Goal: Find specific page/section

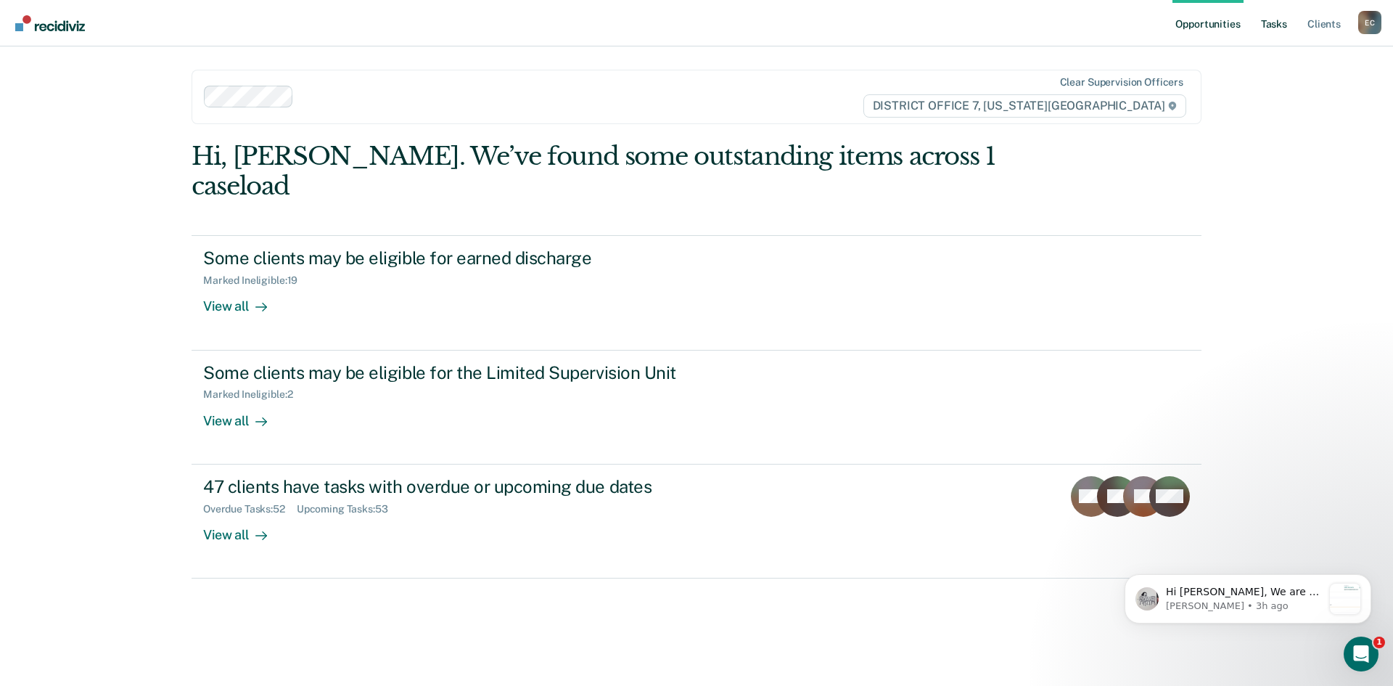
click at [1266, 30] on link "Tasks" at bounding box center [1274, 23] width 32 height 46
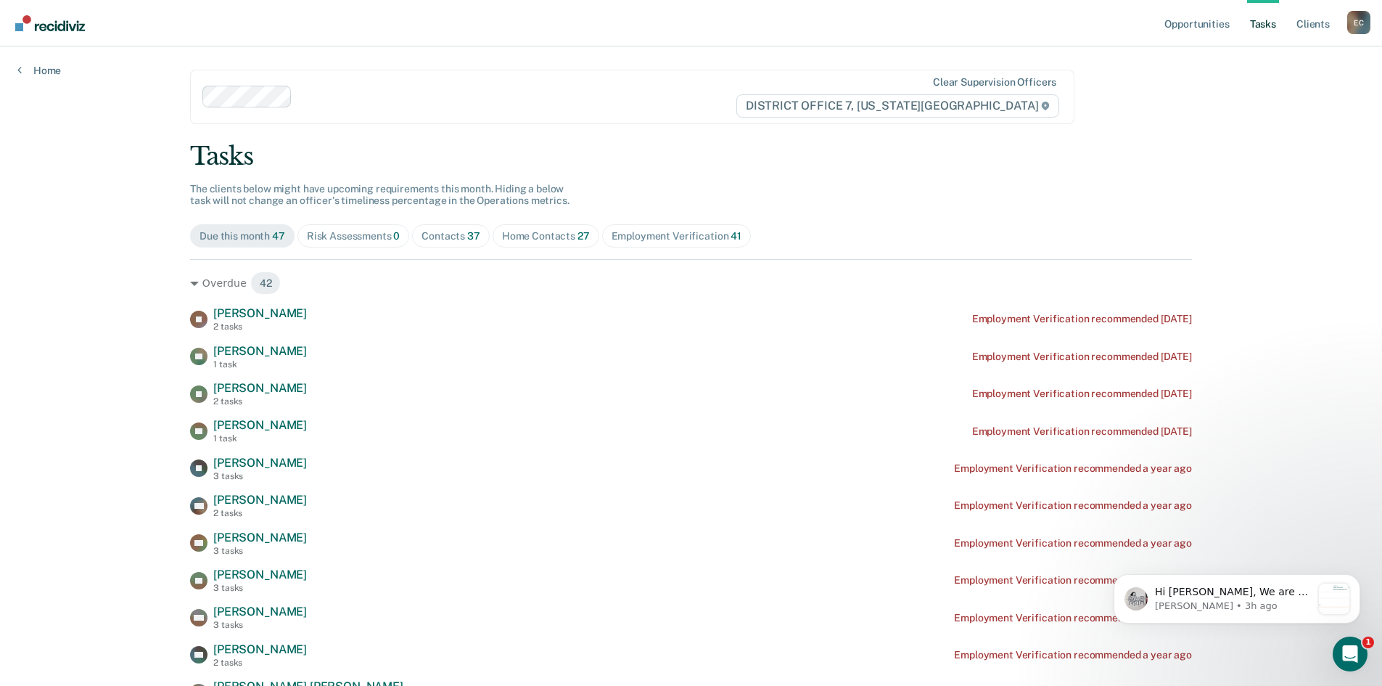
click at [445, 241] on div "Contacts 37" at bounding box center [450, 236] width 59 height 12
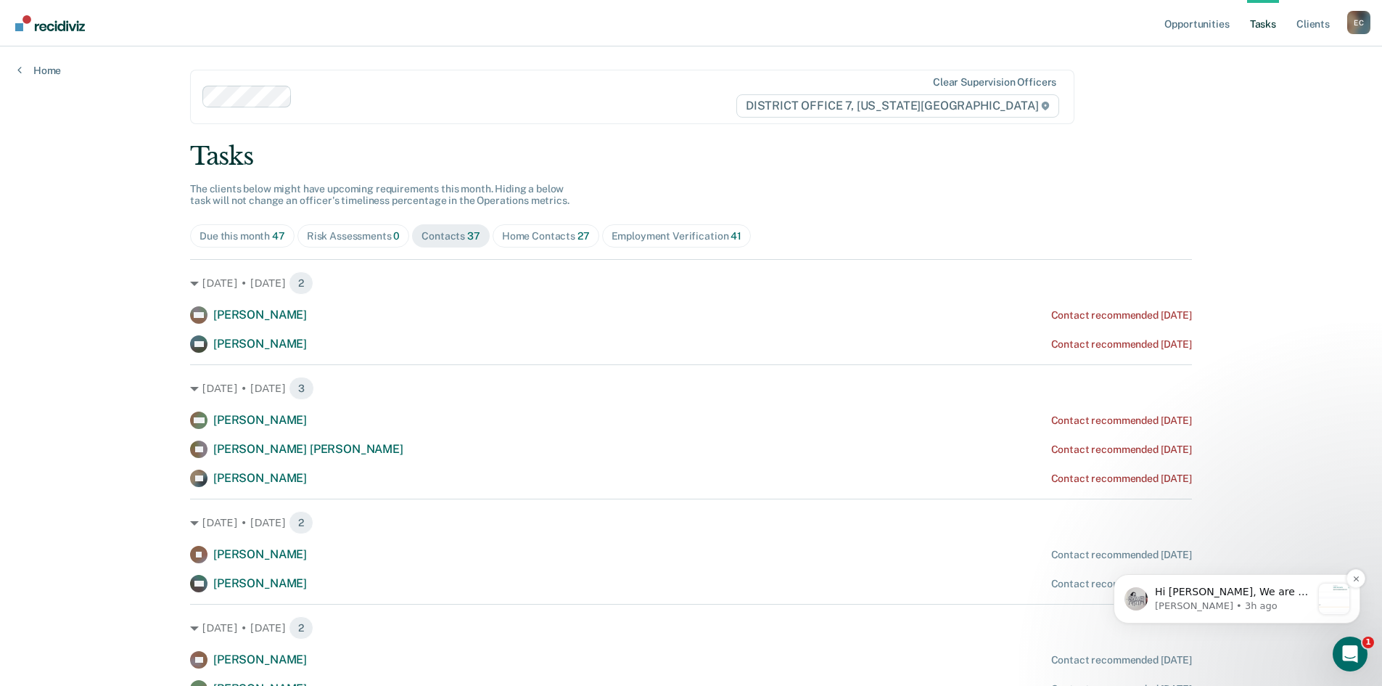
click at [1207, 596] on p "Hi Cody, We are so excited to announce a brand new feature: AI case note search…" at bounding box center [1233, 592] width 157 height 15
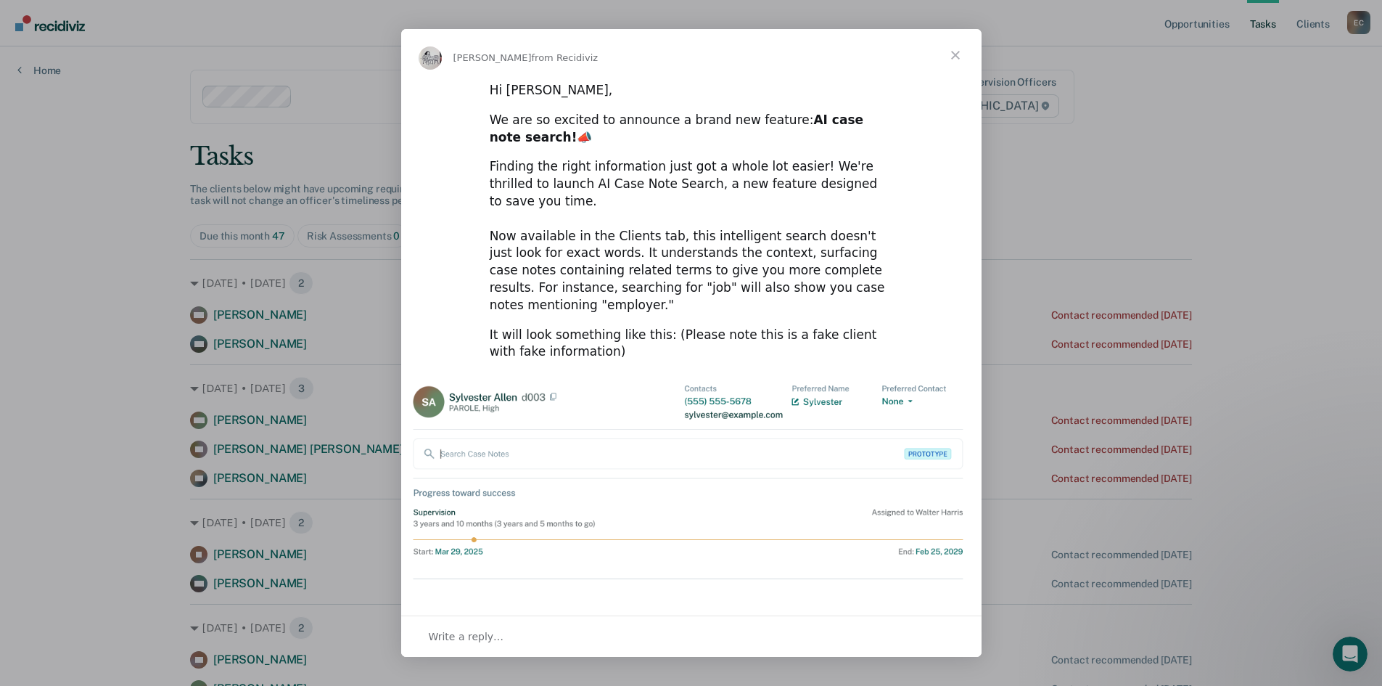
click at [955, 56] on span "Close" at bounding box center [955, 55] width 52 height 52
